Goal: Browse casually: Explore the website without a specific task or goal

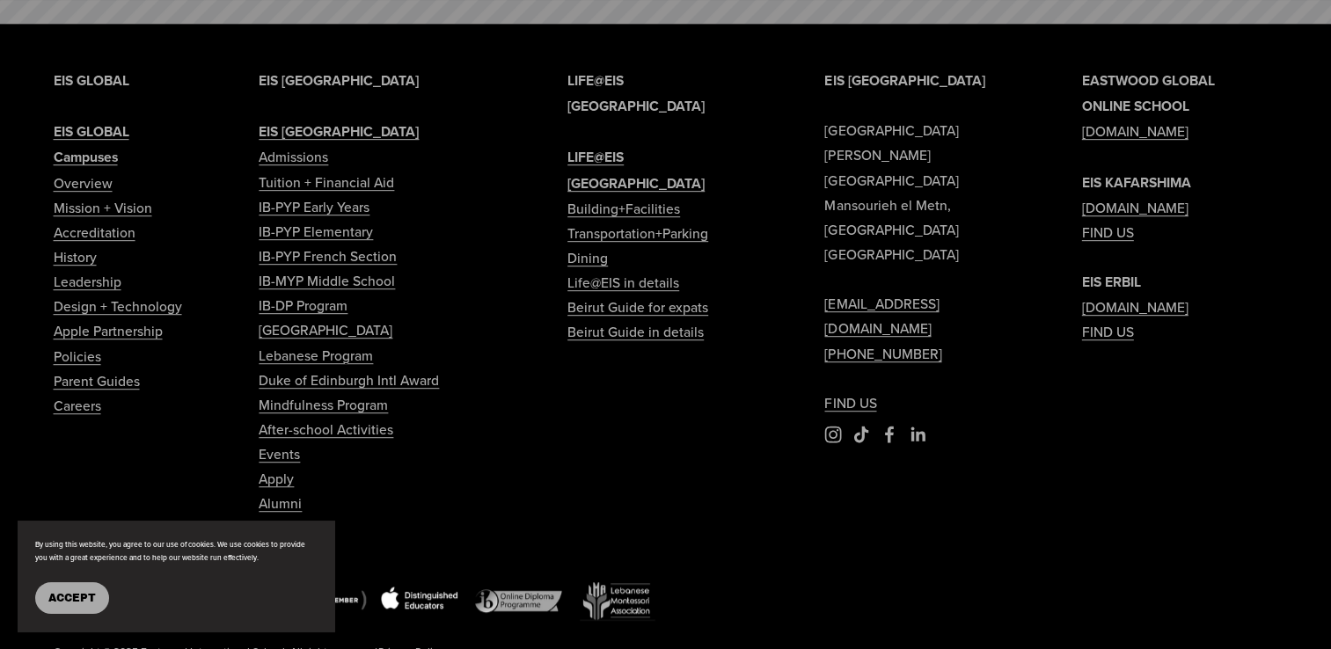
scroll to position [7565, 0]
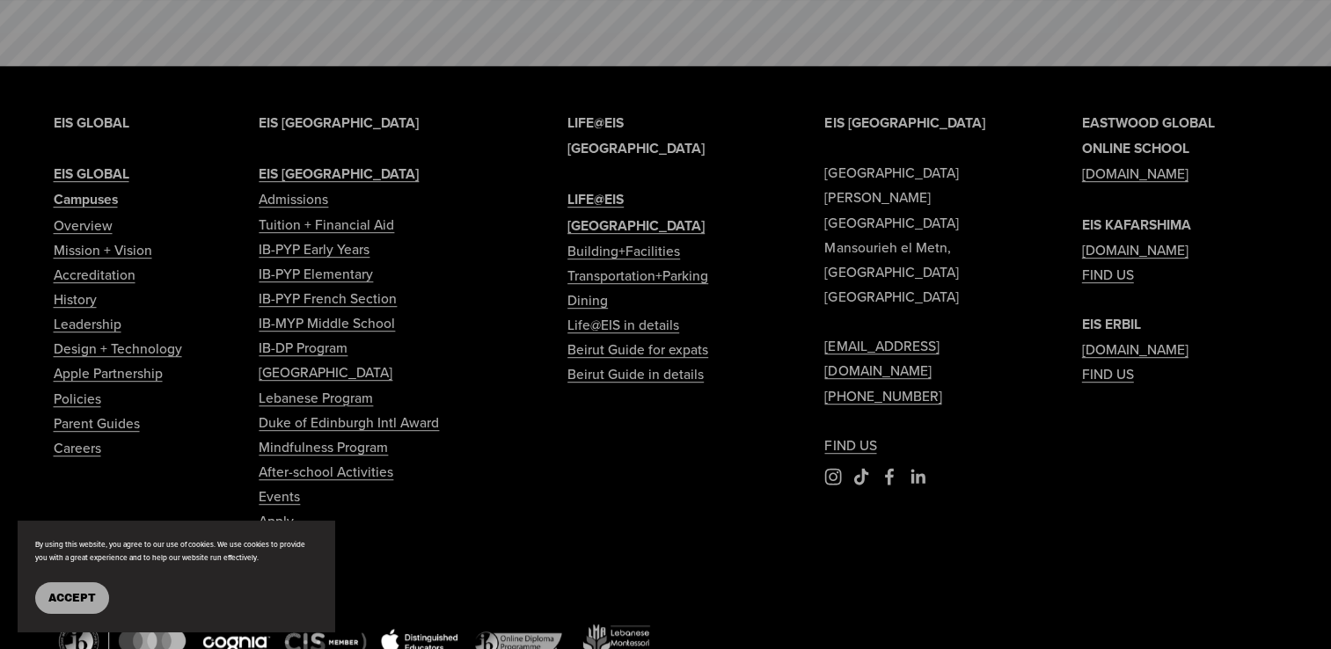
click at [1023, 262] on div "EIS [GEOGRAPHIC_DATA] [PERSON_NAME][GEOGRAPHIC_DATA] [EMAIL_ADDRESS][DOMAIN_NAM…" at bounding box center [665, 428] width 1331 height 637
click at [516, 375] on div "EIS [GEOGRAPHIC_DATA] [PERSON_NAME][GEOGRAPHIC_DATA] [EMAIL_ADDRESS][DOMAIN_NAM…" at bounding box center [665, 428] width 1331 height 637
click at [88, 602] on span "Accept" at bounding box center [72, 598] width 48 height 12
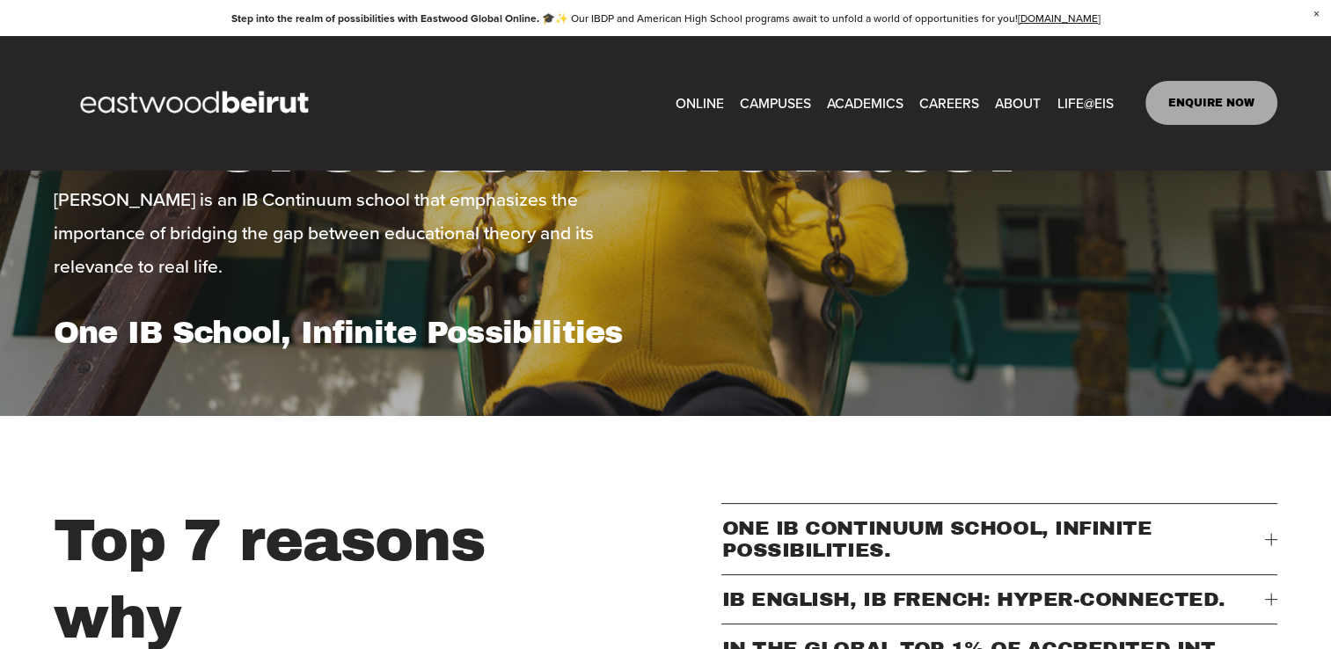
scroll to position [0, 0]
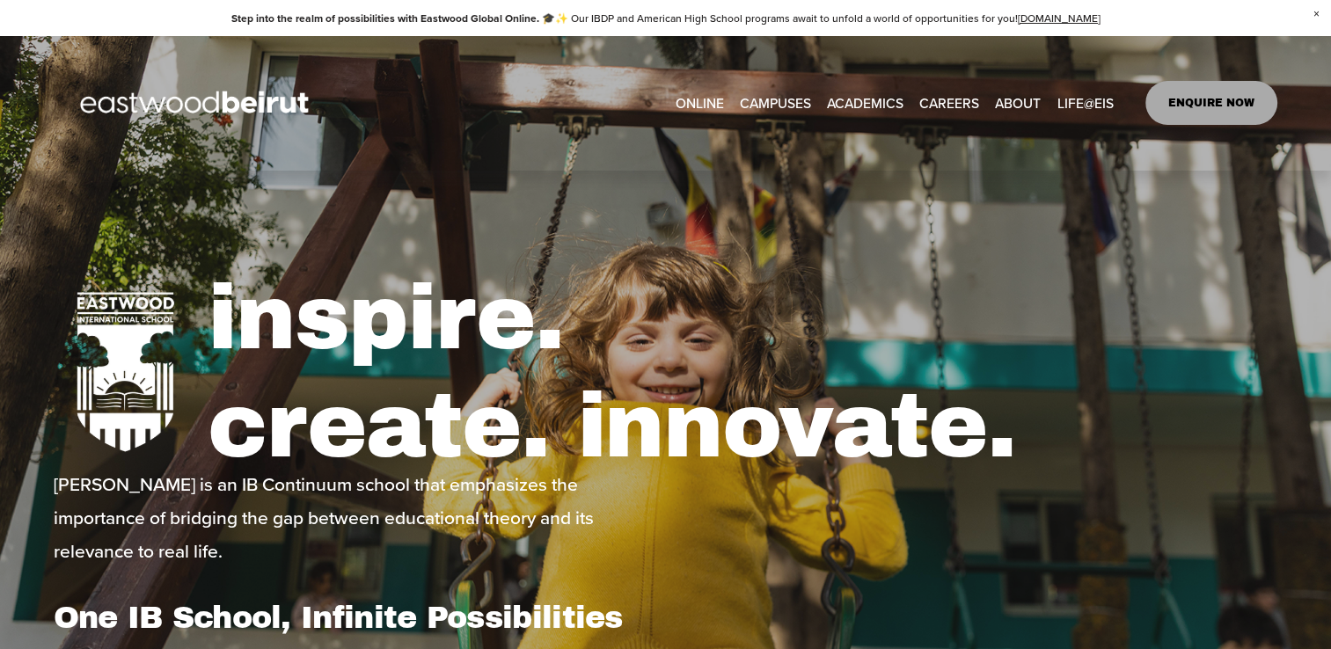
type input "*****"
